Goal: Go to known website: Go to known website

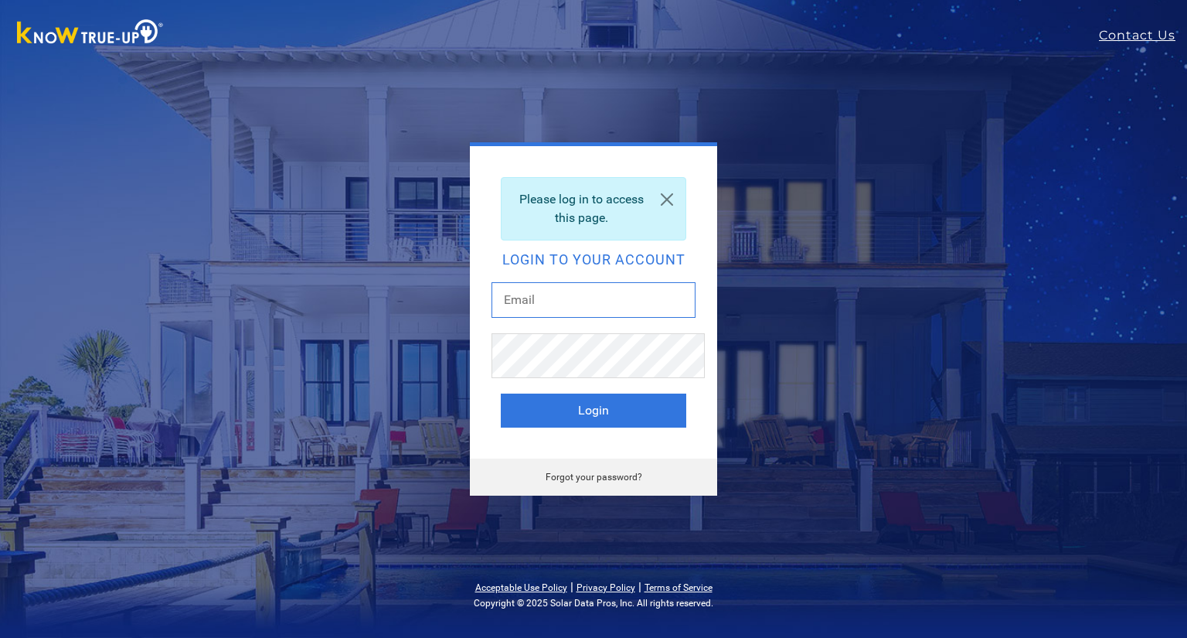
click at [571, 318] on input "text" at bounding box center [594, 300] width 204 height 36
type input "jacksonelle@aol.com"
click at [519, 428] on button "Login" at bounding box center [594, 410] width 186 height 34
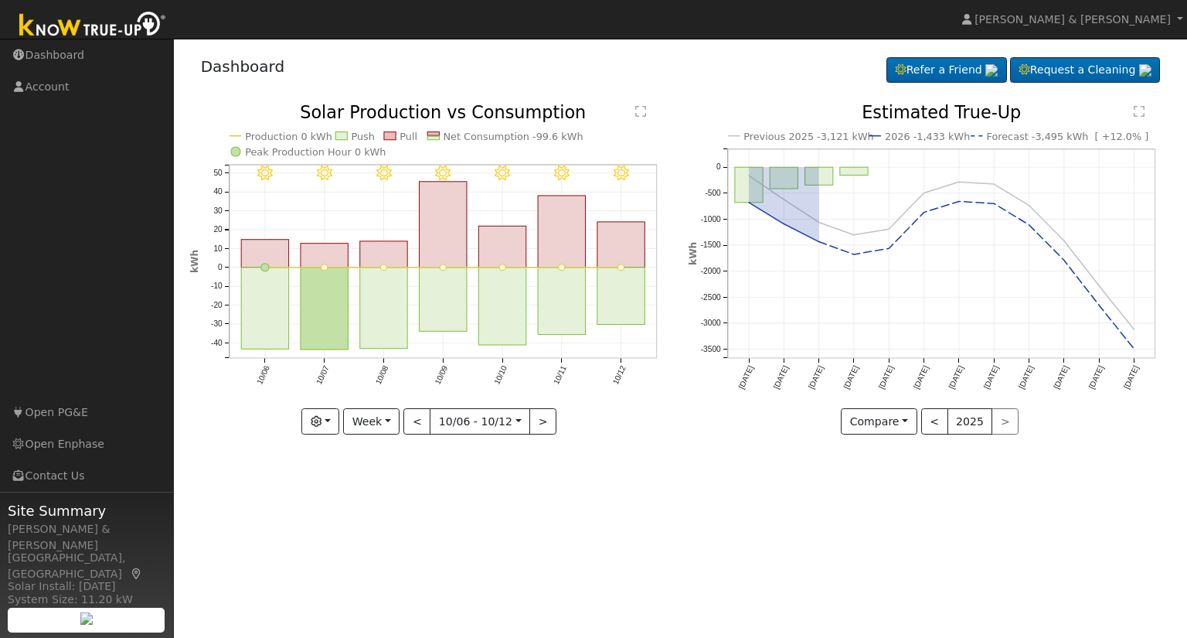
scroll to position [3, 0]
click at [70, 397] on link "Open PG&E" at bounding box center [87, 413] width 174 height 32
